Goal: Task Accomplishment & Management: Use online tool/utility

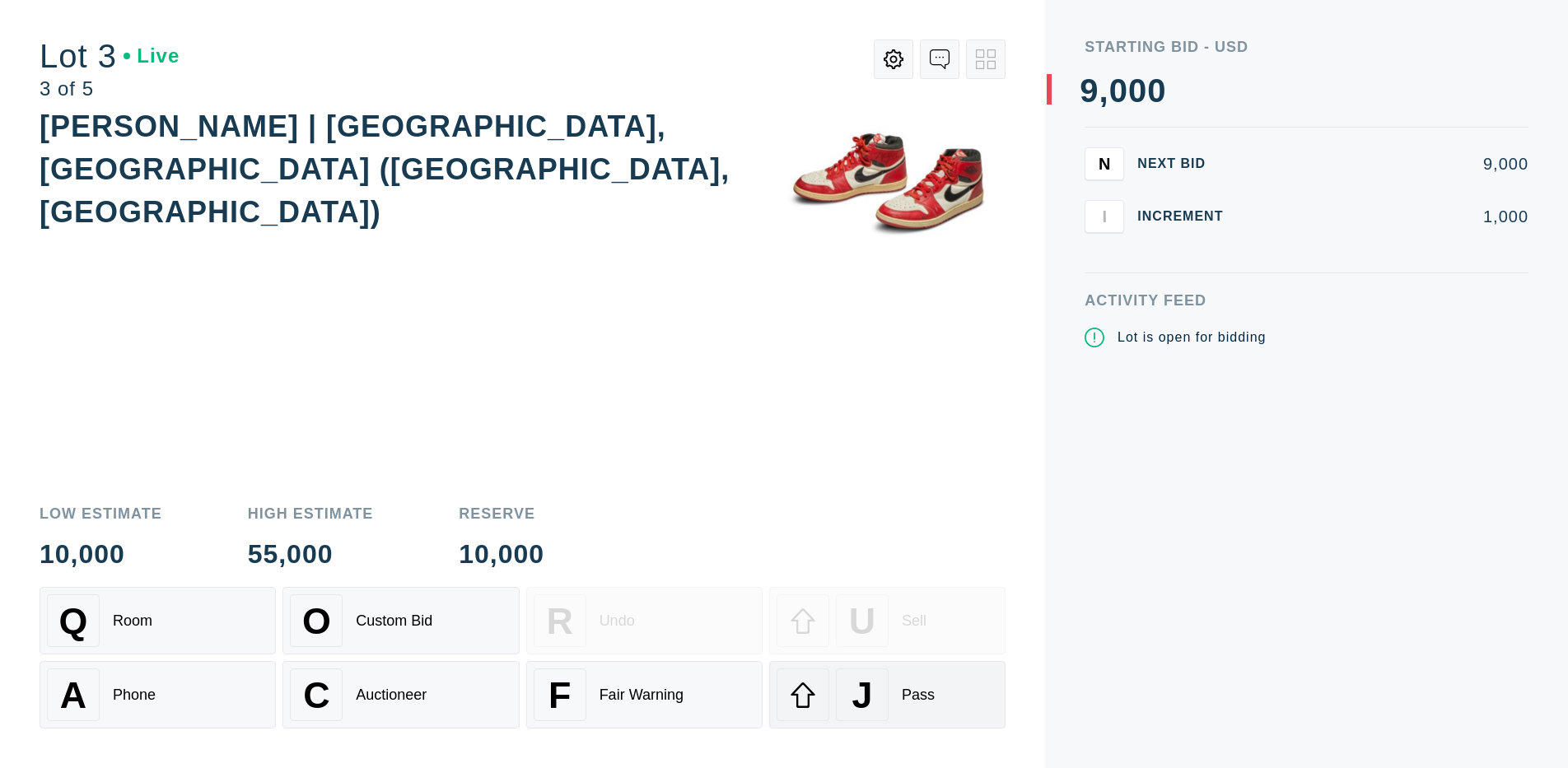
click at [886, 695] on div "J" at bounding box center [862, 695] width 52 height 52
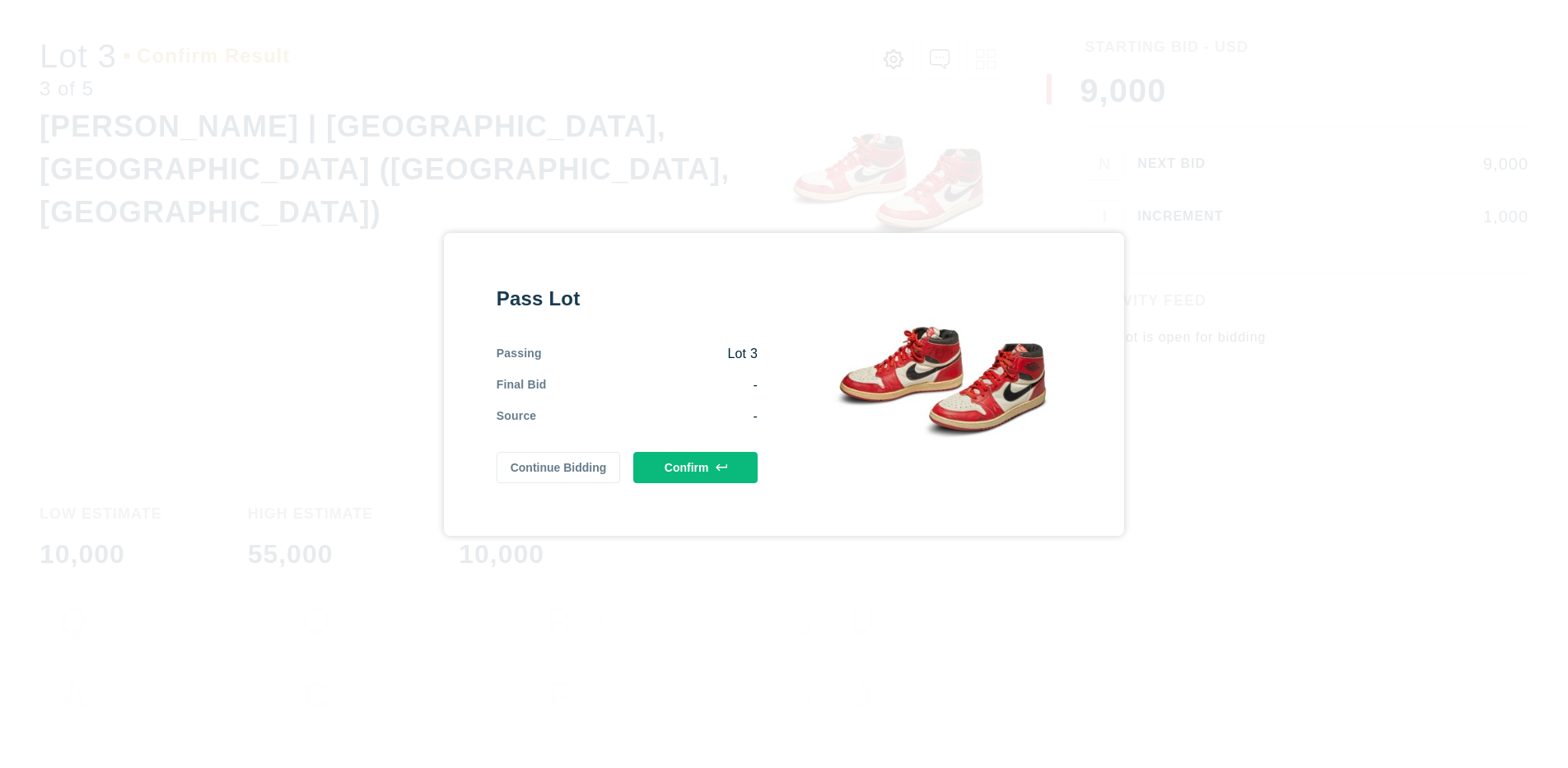
click at [695, 467] on button "Confirm" at bounding box center [695, 467] width 124 height 31
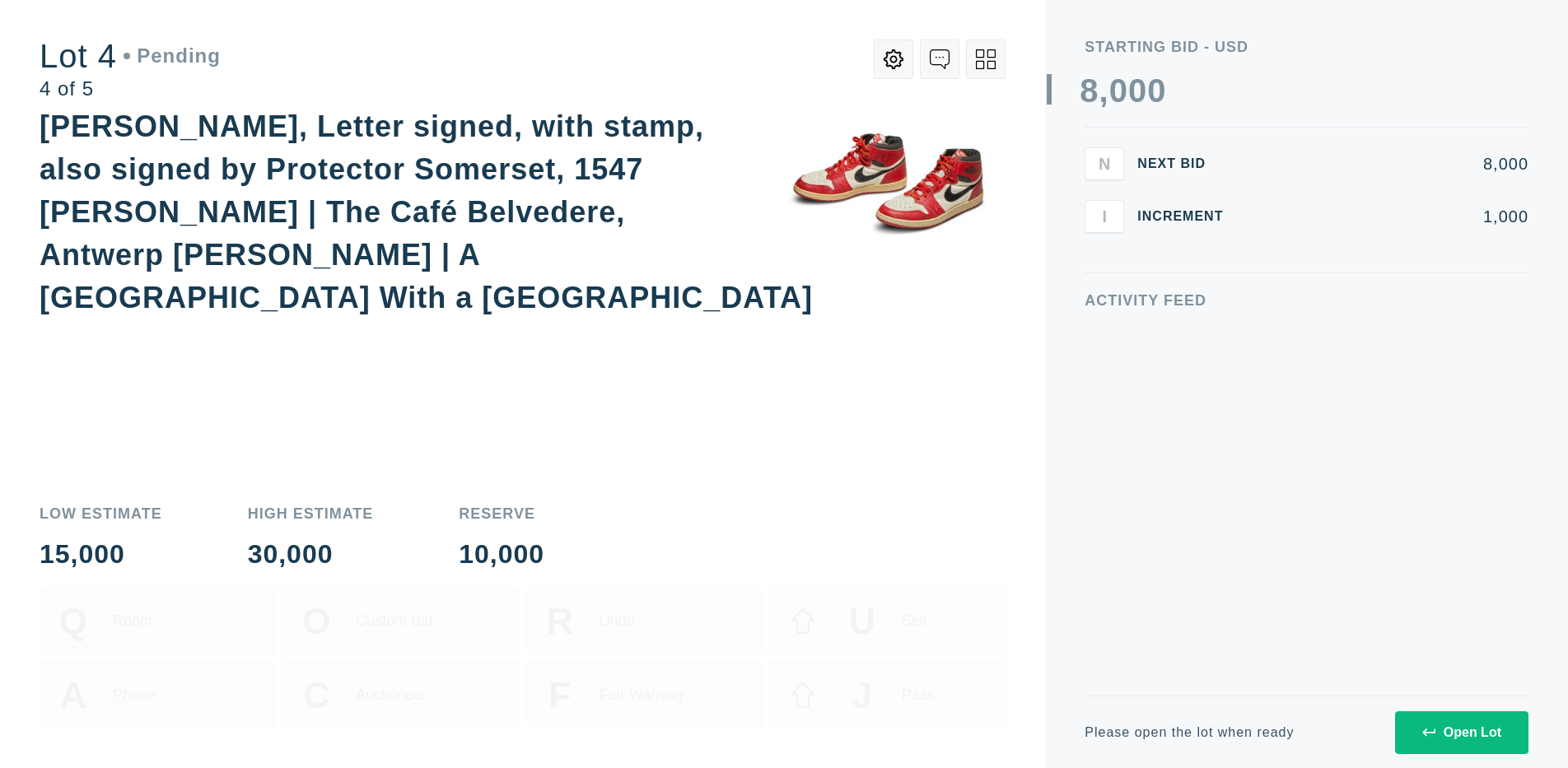
click at [986, 59] on icon at bounding box center [985, 58] width 19 height 19
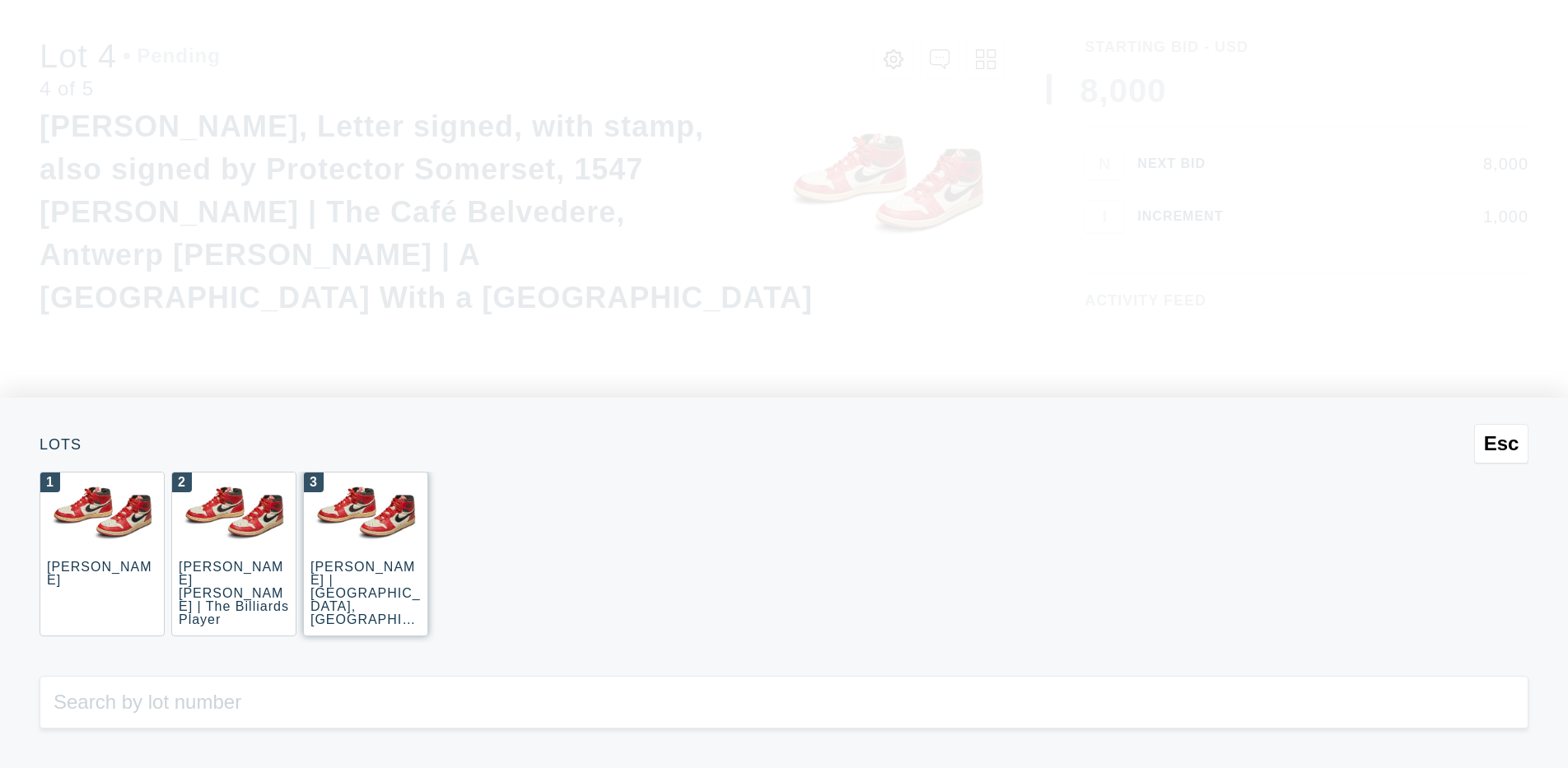
click at [366, 555] on div "3 [PERSON_NAME] | [GEOGRAPHIC_DATA], [GEOGRAPHIC_DATA] ([GEOGRAPHIC_DATA], [GEO…" at bounding box center [366, 554] width 125 height 165
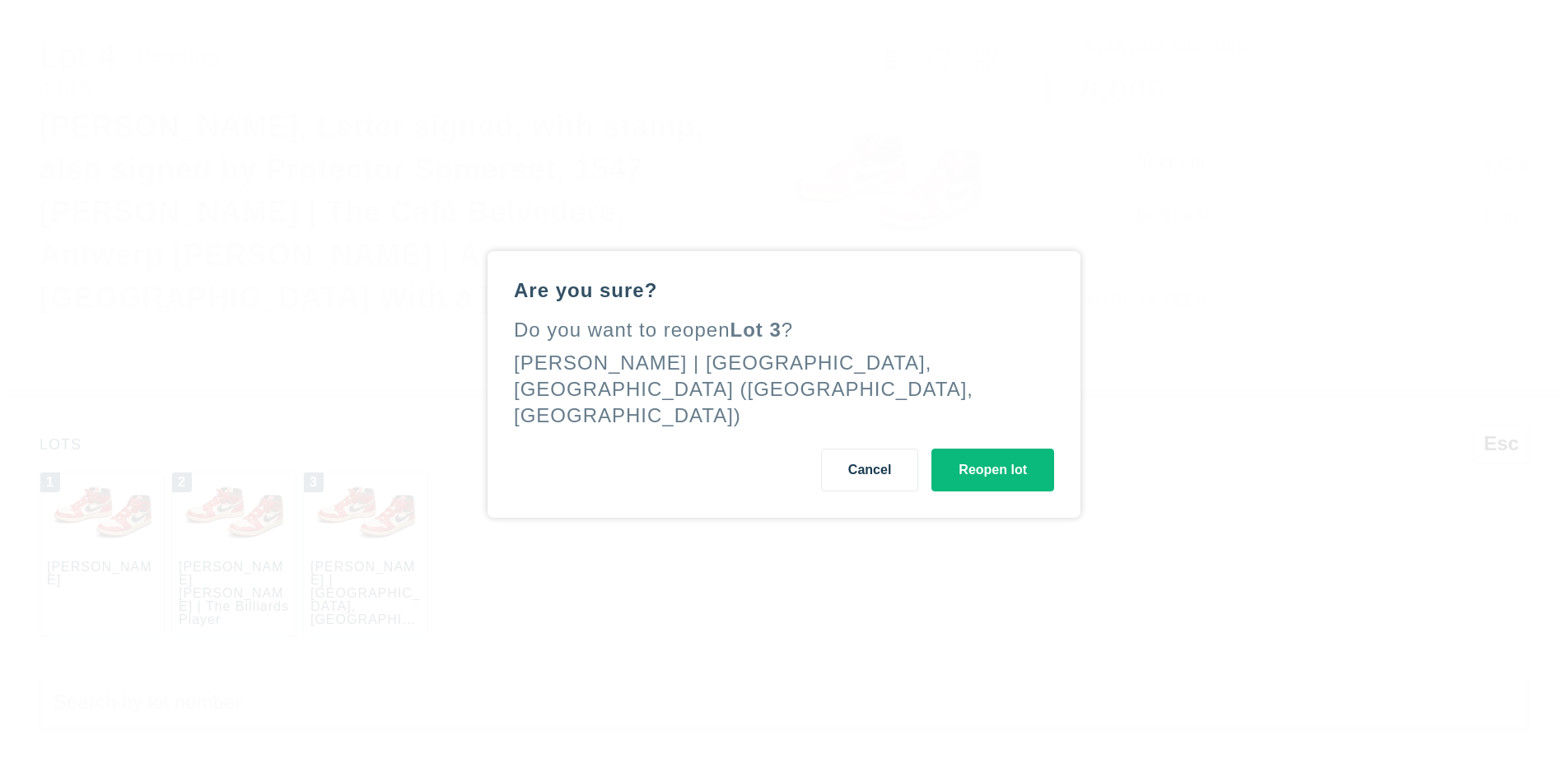
click at [992, 456] on button "Reopen lot" at bounding box center [992, 470] width 123 height 43
